Goal: Navigation & Orientation: Go to known website

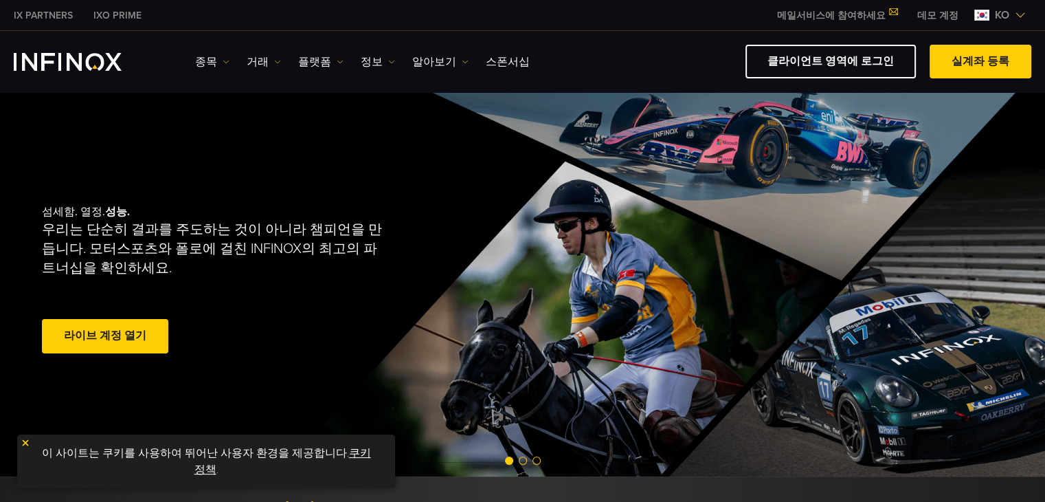
click at [946, 17] on link "데모 계정" at bounding box center [938, 15] width 62 height 14
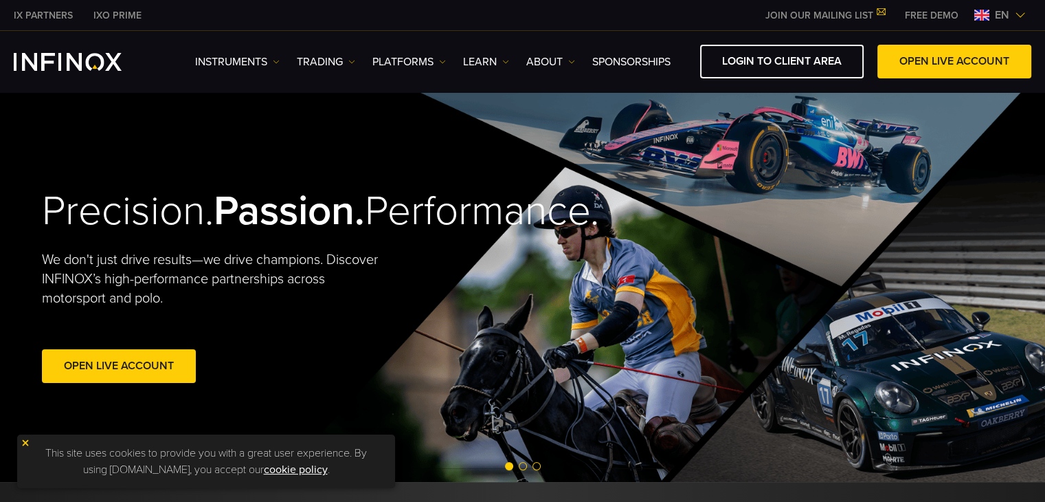
click at [1002, 11] on span "en" at bounding box center [1002, 15] width 25 height 16
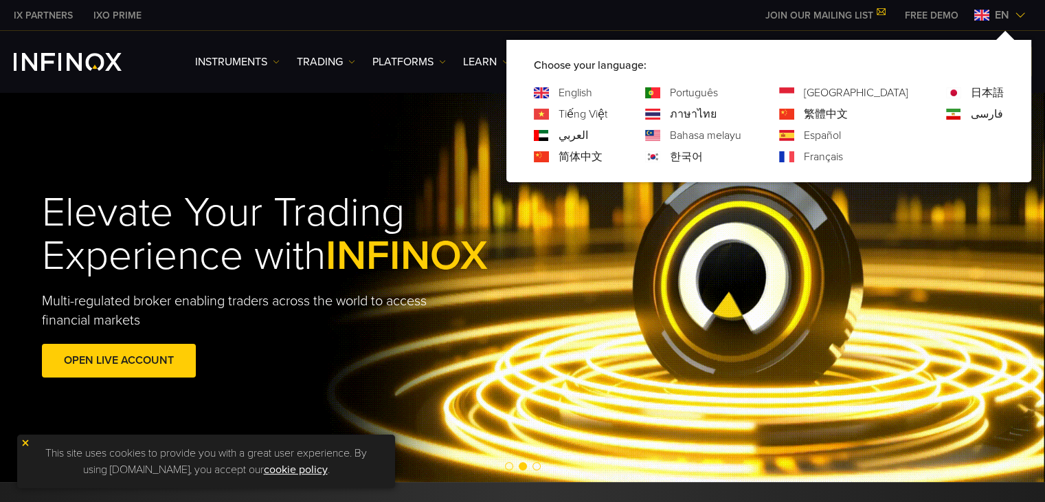
click at [703, 157] on link "한국어" at bounding box center [686, 156] width 33 height 16
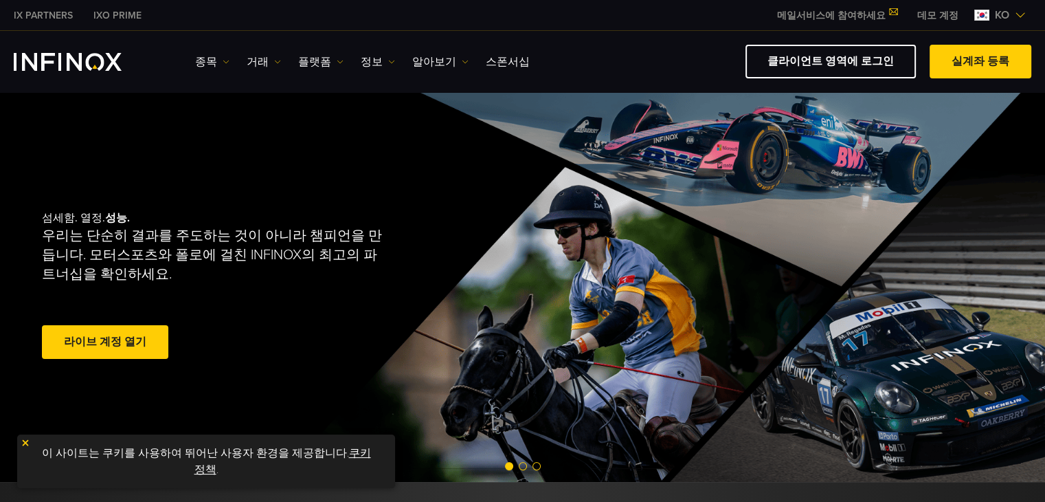
click at [21, 443] on img at bounding box center [26, 443] width 10 height 10
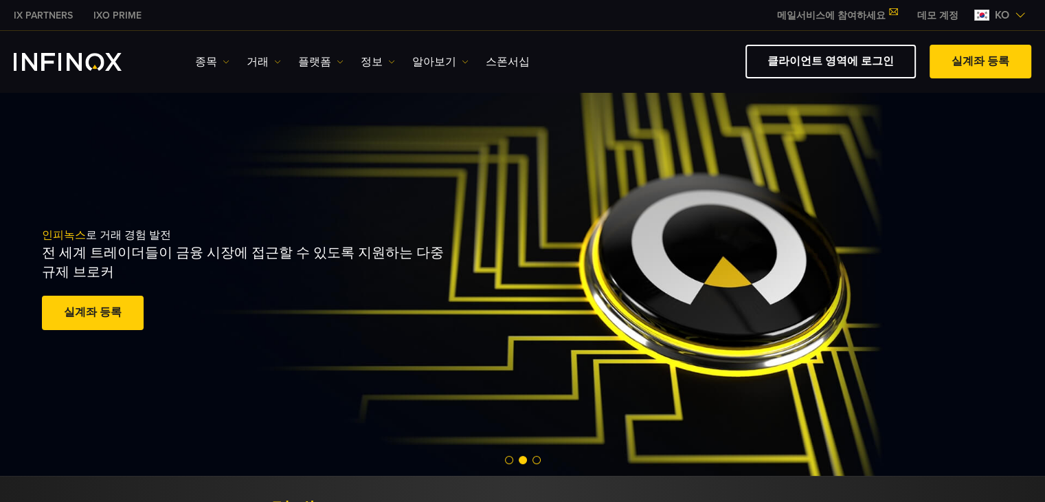
click at [1022, 14] on img at bounding box center [1020, 15] width 11 height 11
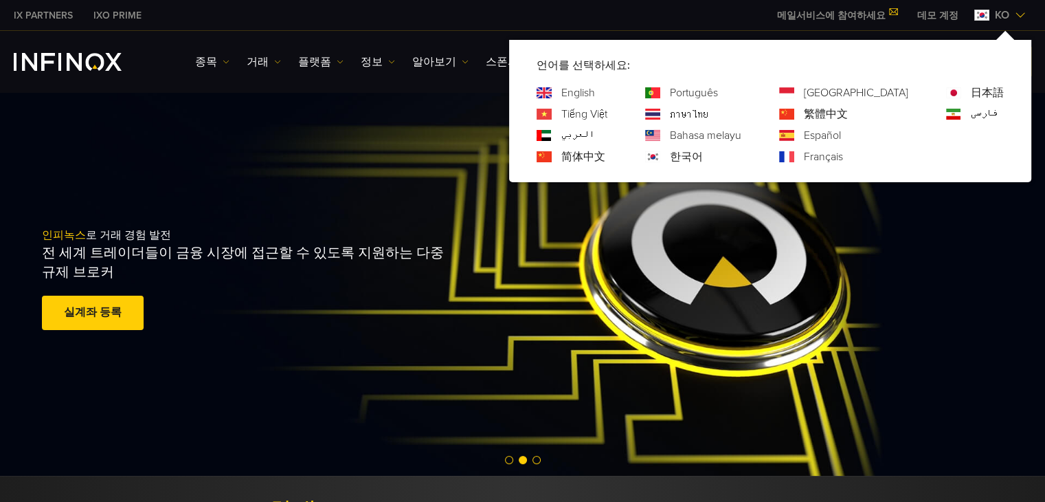
click at [1022, 14] on img at bounding box center [1020, 15] width 11 height 11
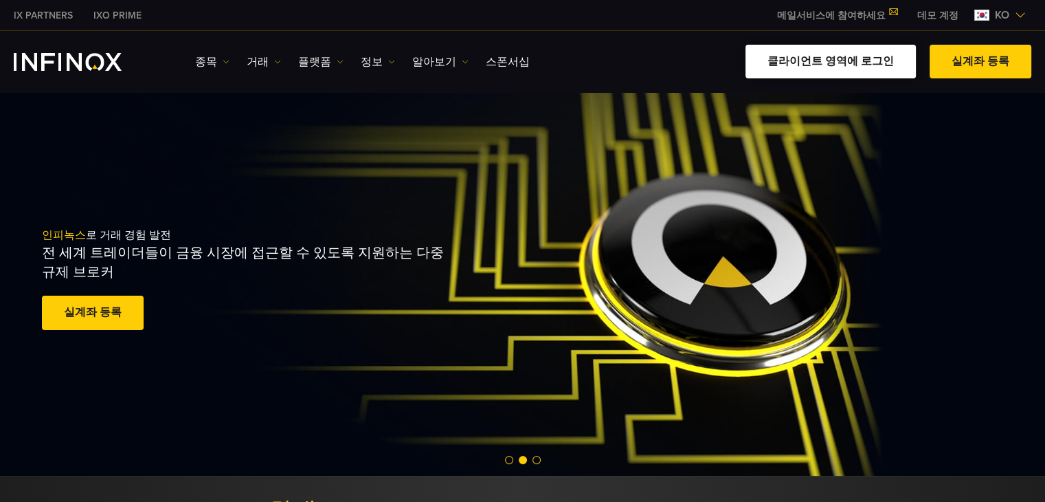
click at [844, 60] on link "클라이언트 영역에 로그인" at bounding box center [831, 62] width 170 height 34
